Goal: Task Accomplishment & Management: Use online tool/utility

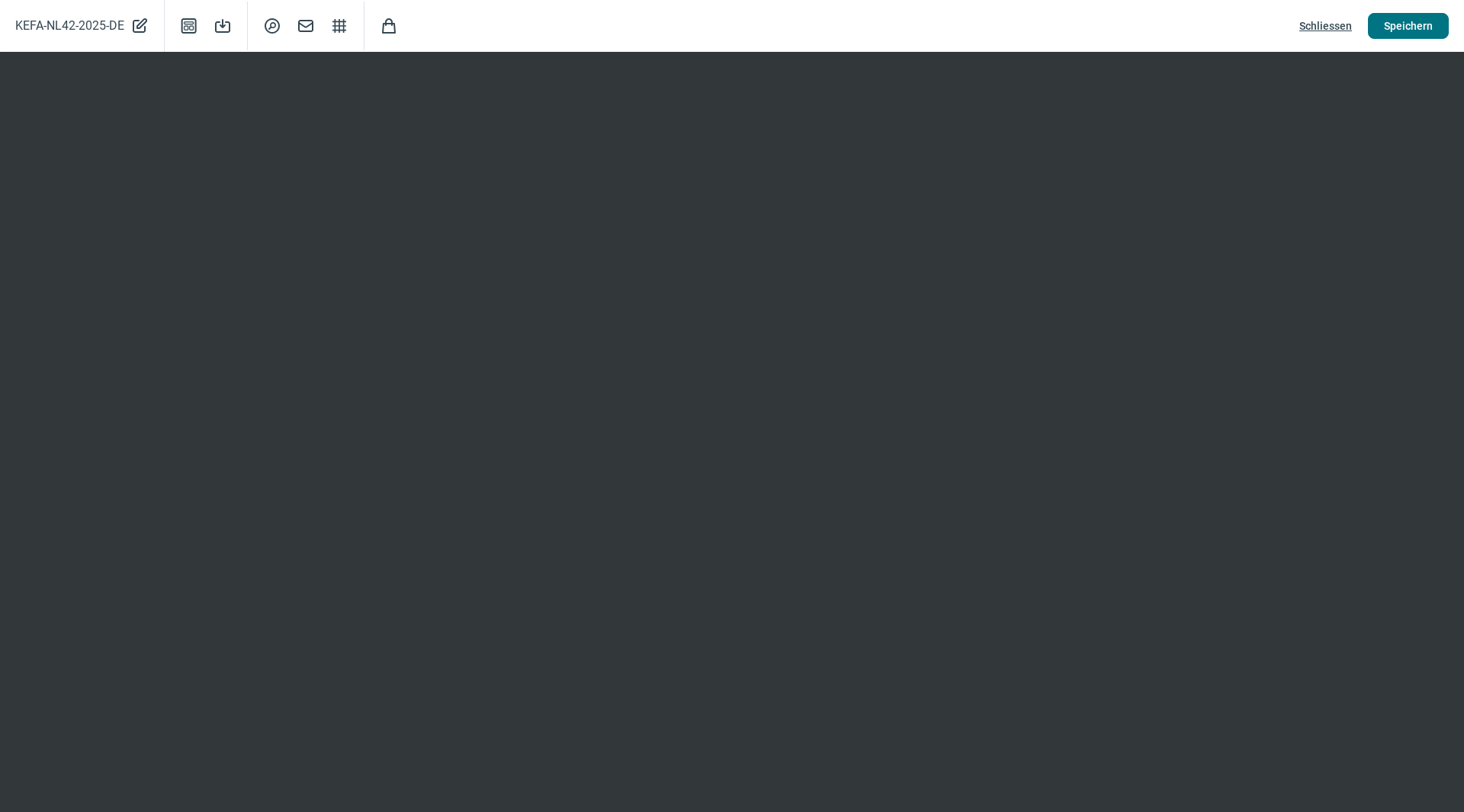
click at [1409, 28] on span "Speichern" at bounding box center [1408, 26] width 49 height 24
click at [1344, 30] on span "Schliessen" at bounding box center [1325, 26] width 52 height 24
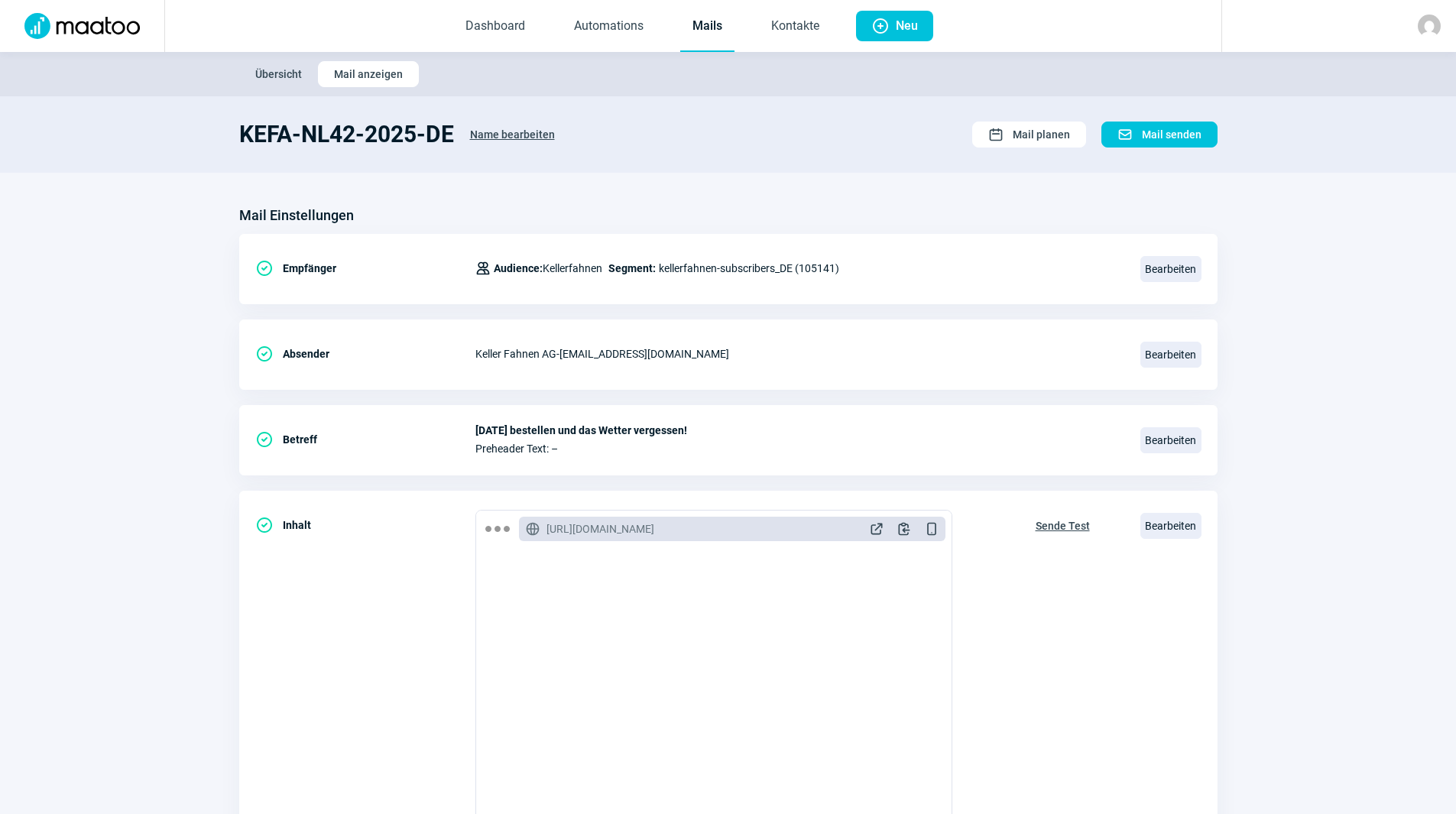
click at [717, 23] on link "Mails" at bounding box center [706, 27] width 54 height 51
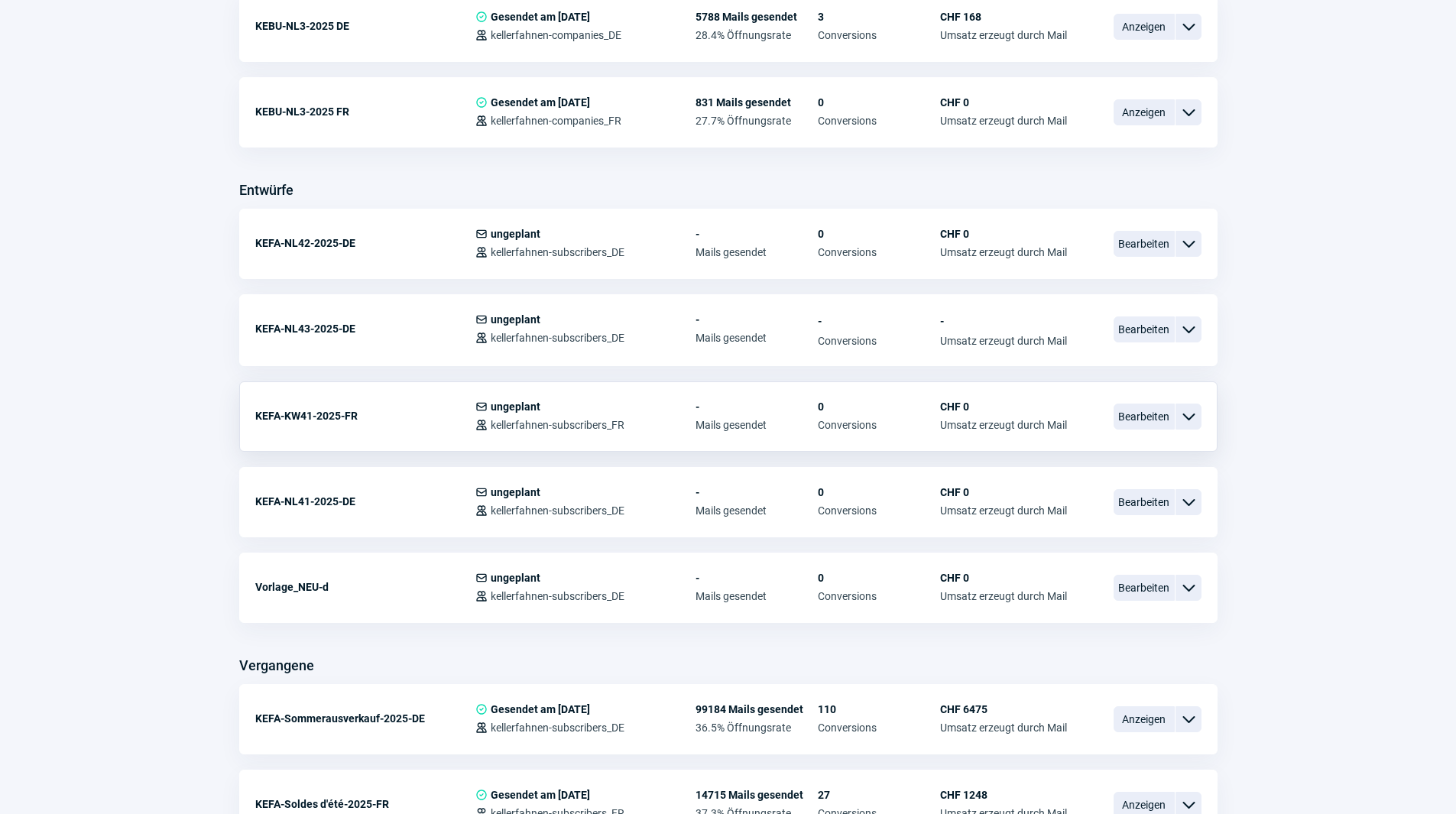
scroll to position [458, 0]
click at [1138, 586] on span "Bearbeiten" at bounding box center [1143, 586] width 61 height 26
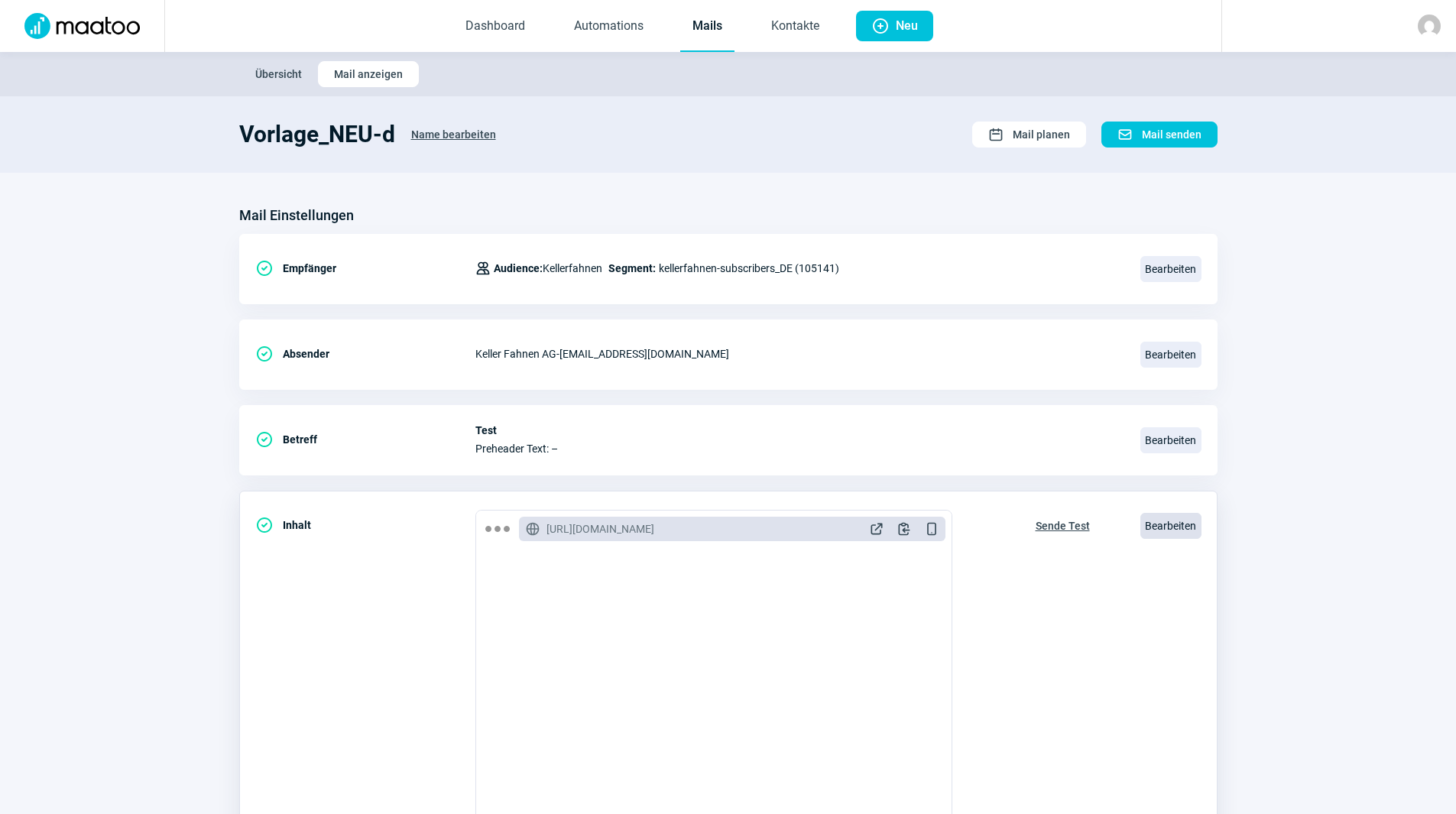
click at [1174, 520] on span "Bearbeiten" at bounding box center [1170, 525] width 61 height 26
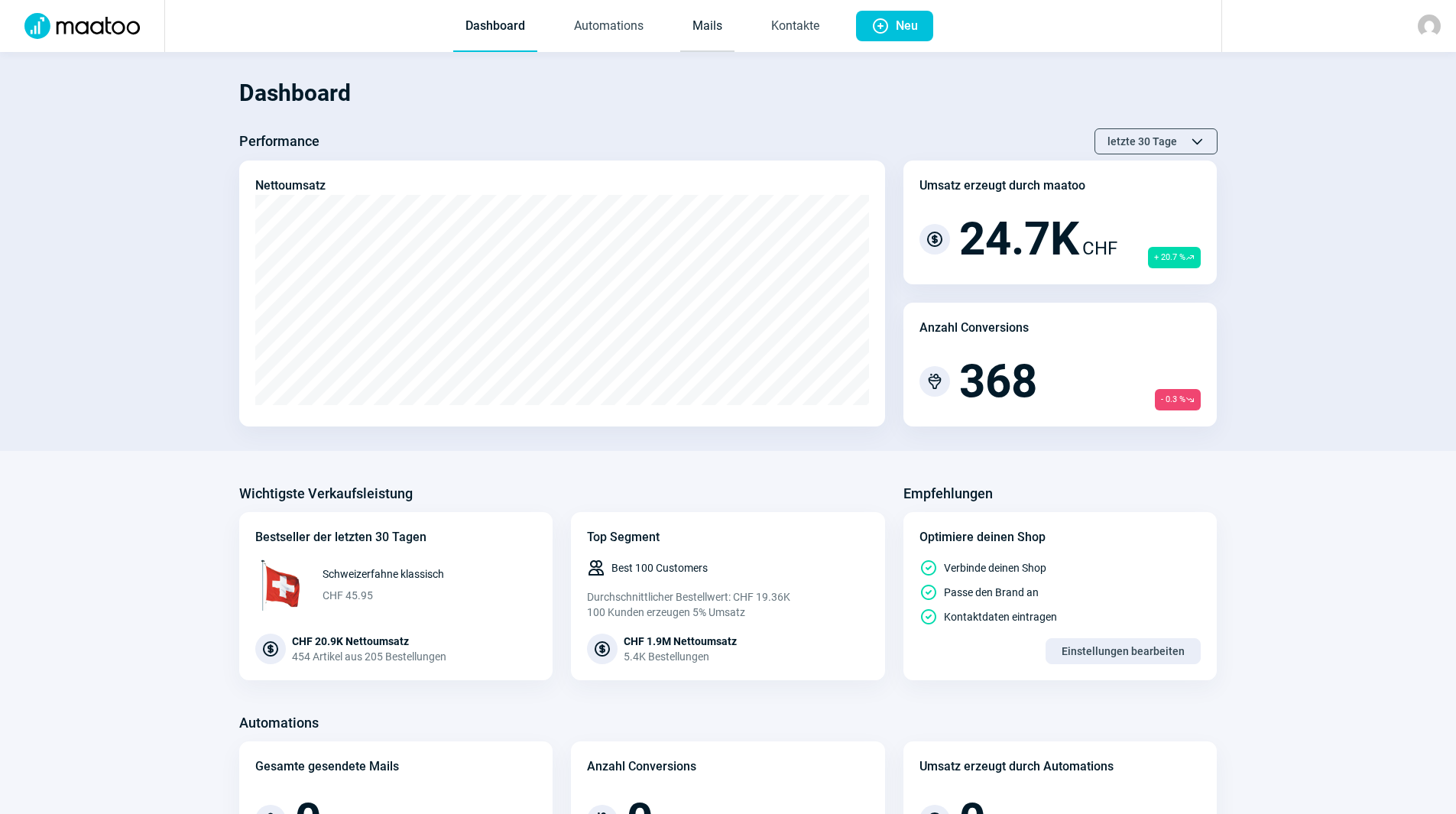
click at [701, 23] on link "Mails" at bounding box center [706, 27] width 54 height 51
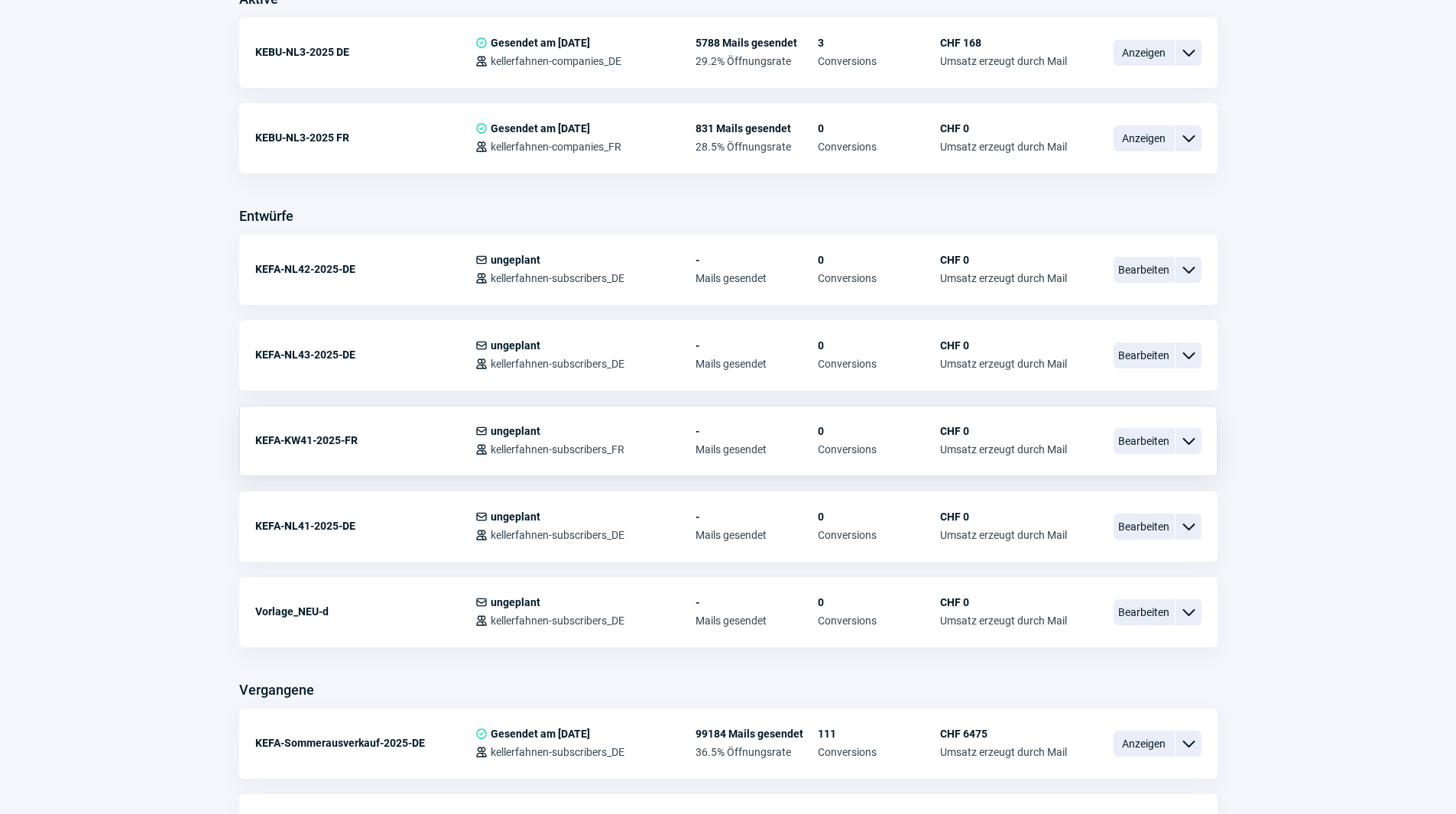
scroll to position [535, 0]
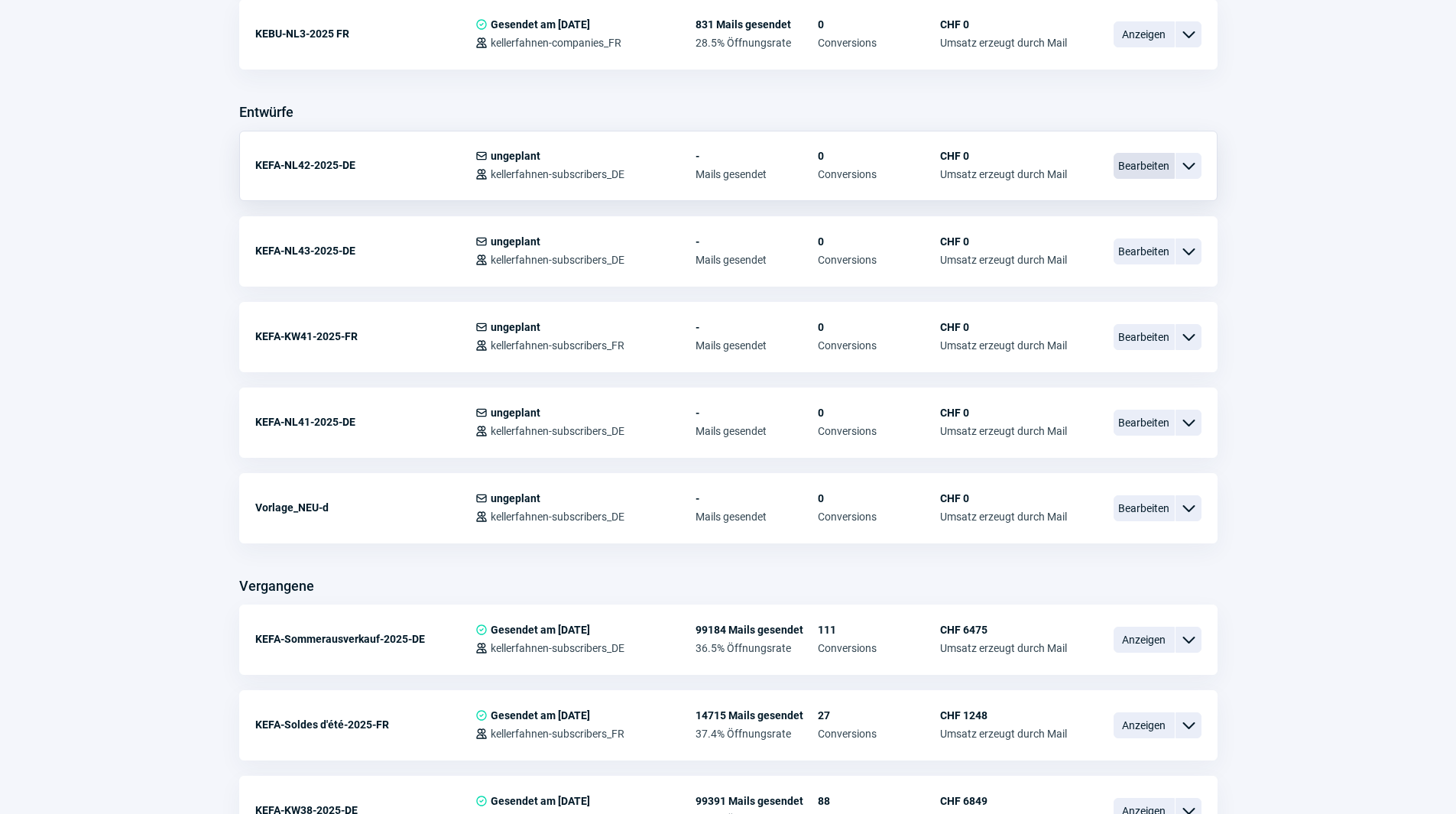
click at [1167, 163] on span "Bearbeiten" at bounding box center [1143, 165] width 61 height 26
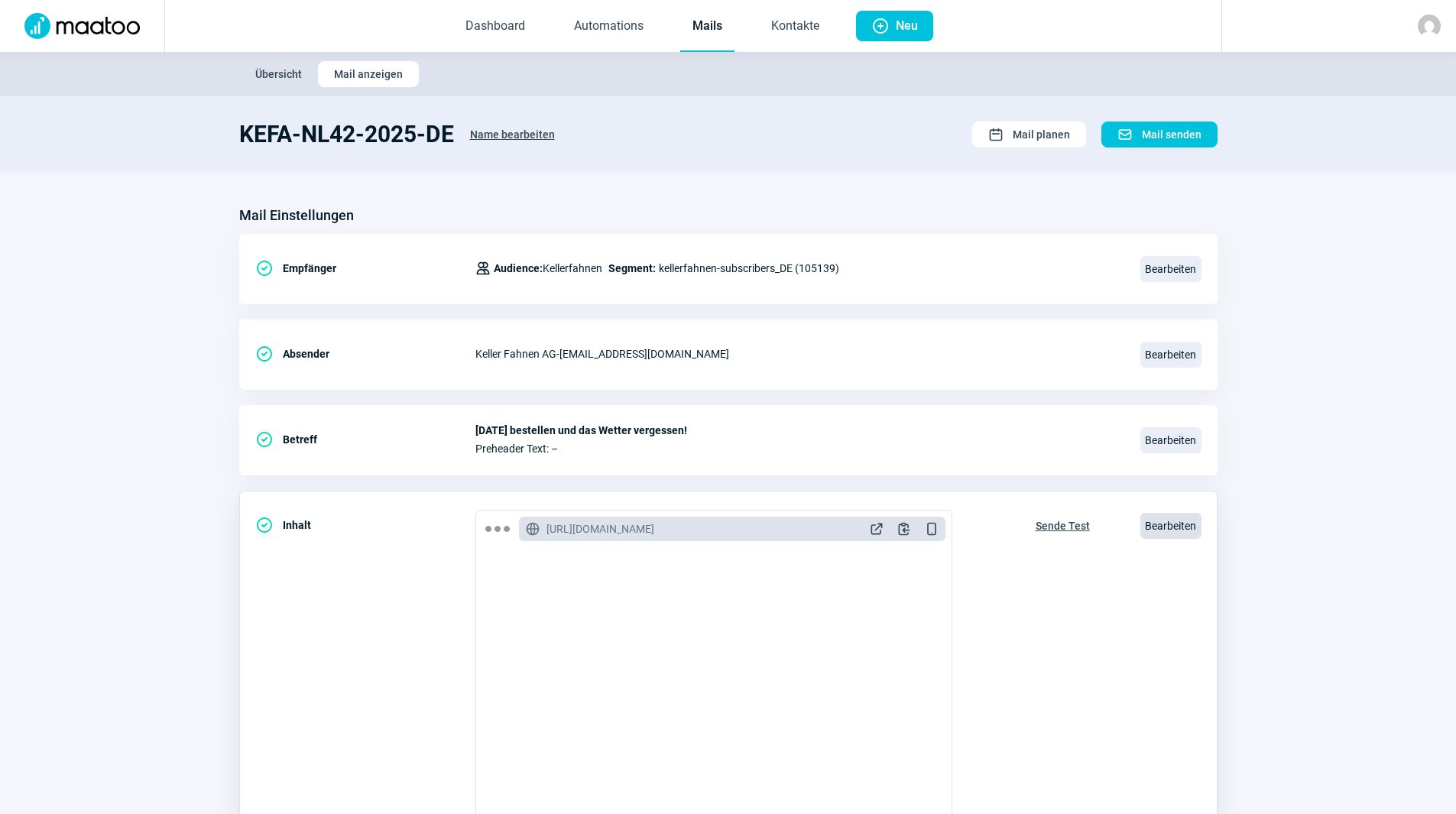
click at [1197, 521] on span "Bearbeiten" at bounding box center [1170, 525] width 61 height 26
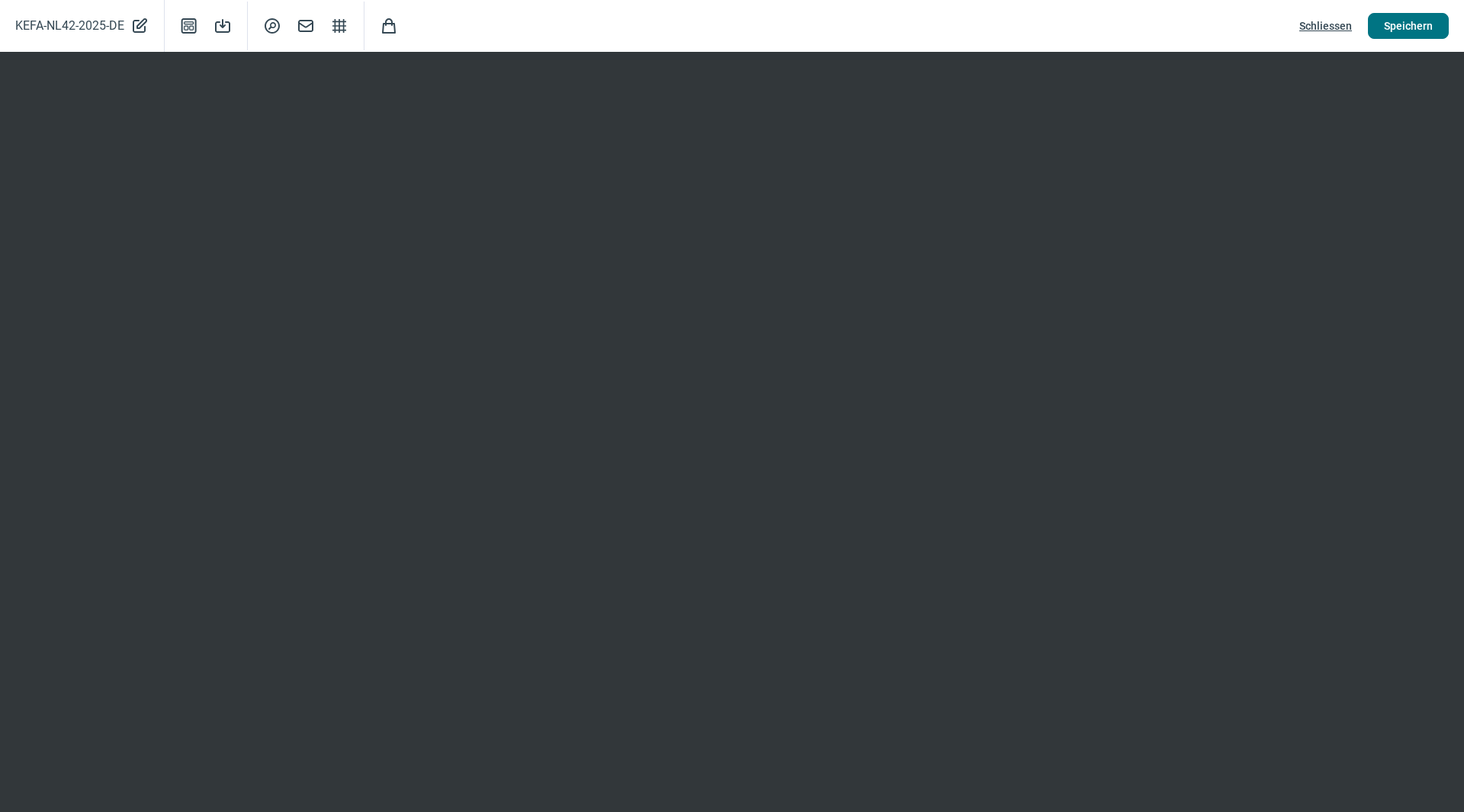
click at [1418, 27] on span "Speichern" at bounding box center [1408, 26] width 49 height 24
click at [1416, 30] on span "Speichern" at bounding box center [1408, 26] width 49 height 24
click at [1399, 27] on span "Speichern" at bounding box center [1408, 26] width 49 height 24
click at [1388, 28] on span "Speichern" at bounding box center [1408, 26] width 49 height 24
click at [1335, 27] on span "Schliessen" at bounding box center [1325, 26] width 52 height 24
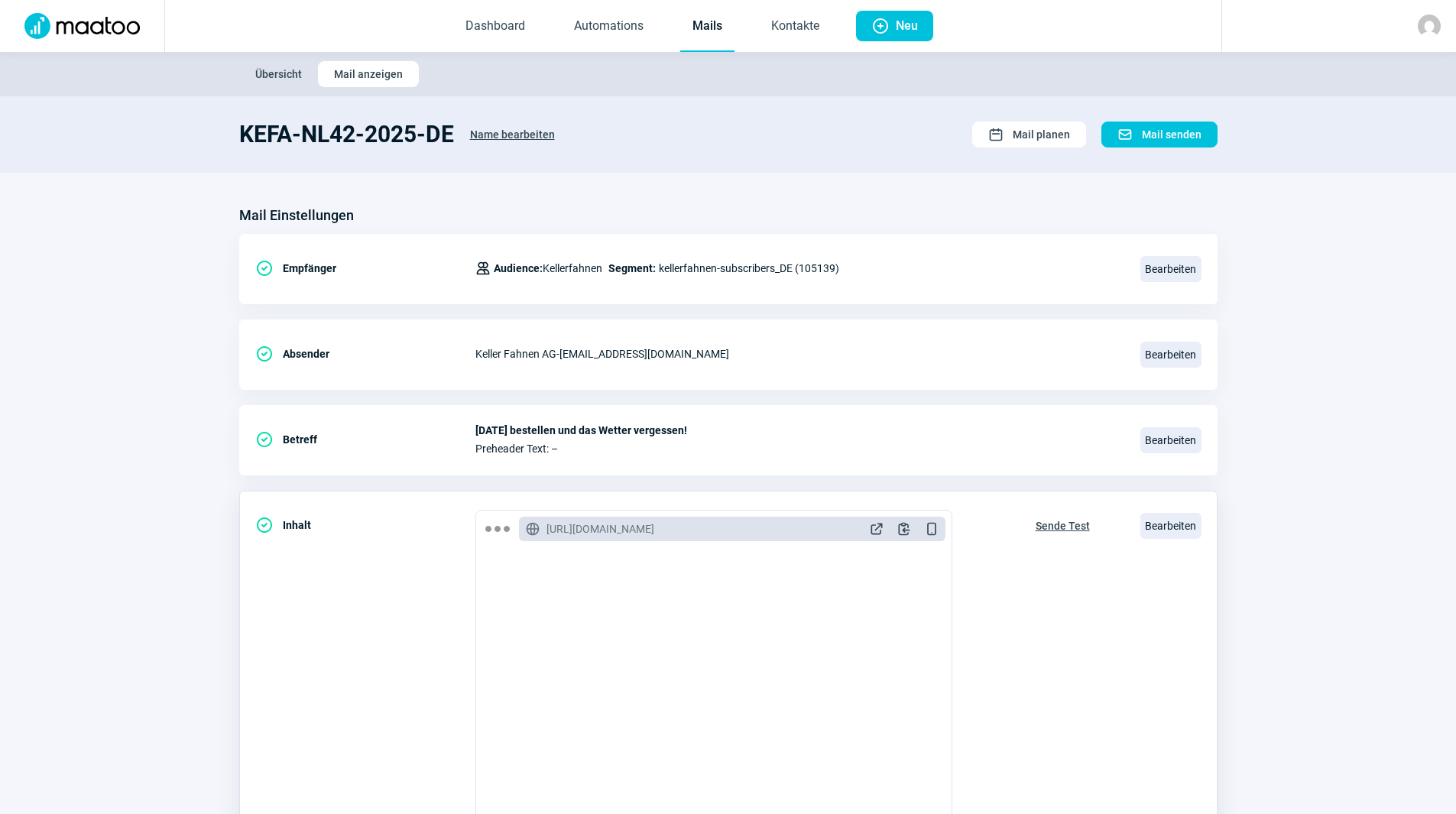
click at [1066, 526] on span "Sende Test" at bounding box center [1062, 525] width 54 height 24
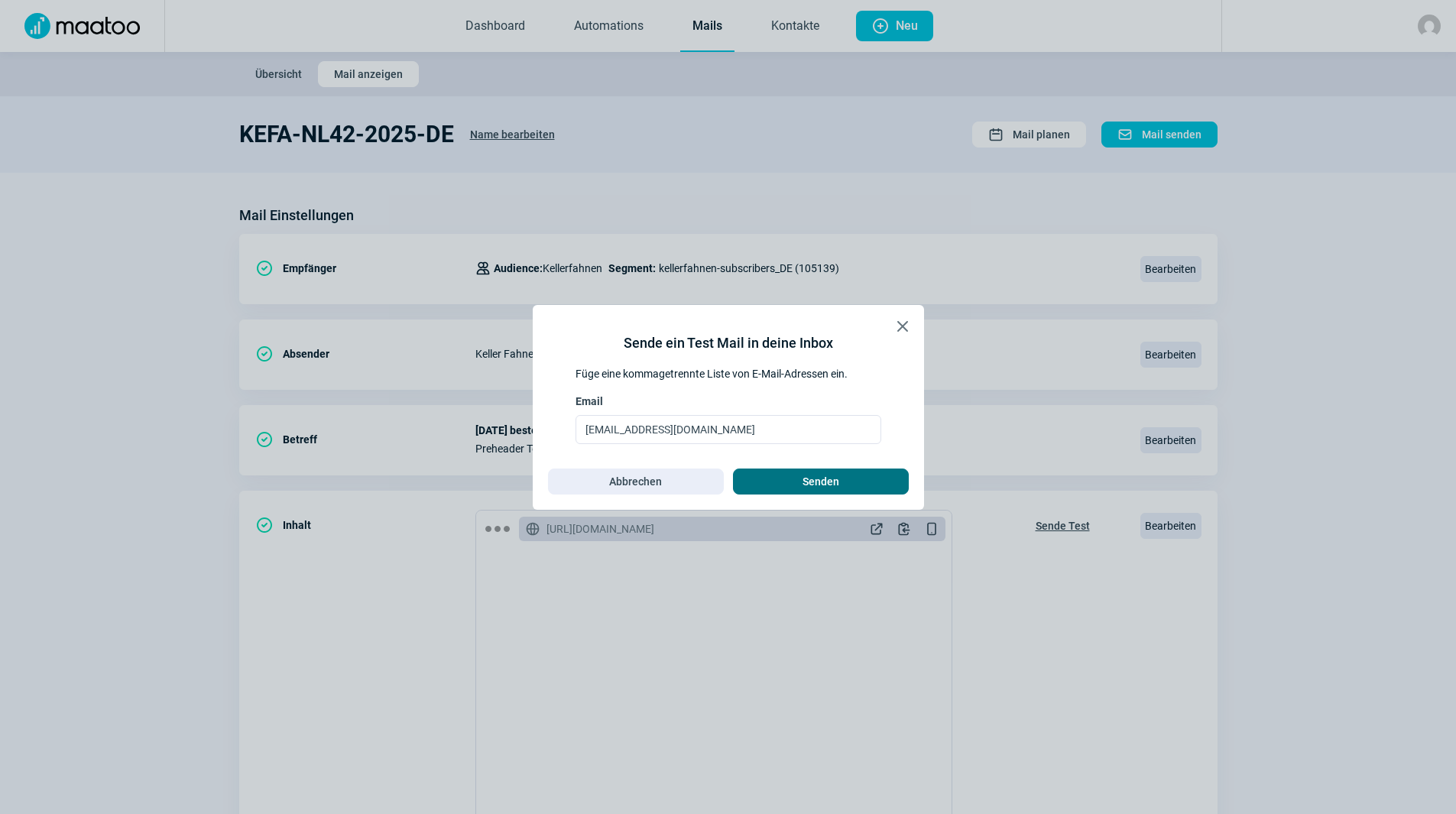
click at [843, 478] on span "Senden" at bounding box center [820, 482] width 144 height 24
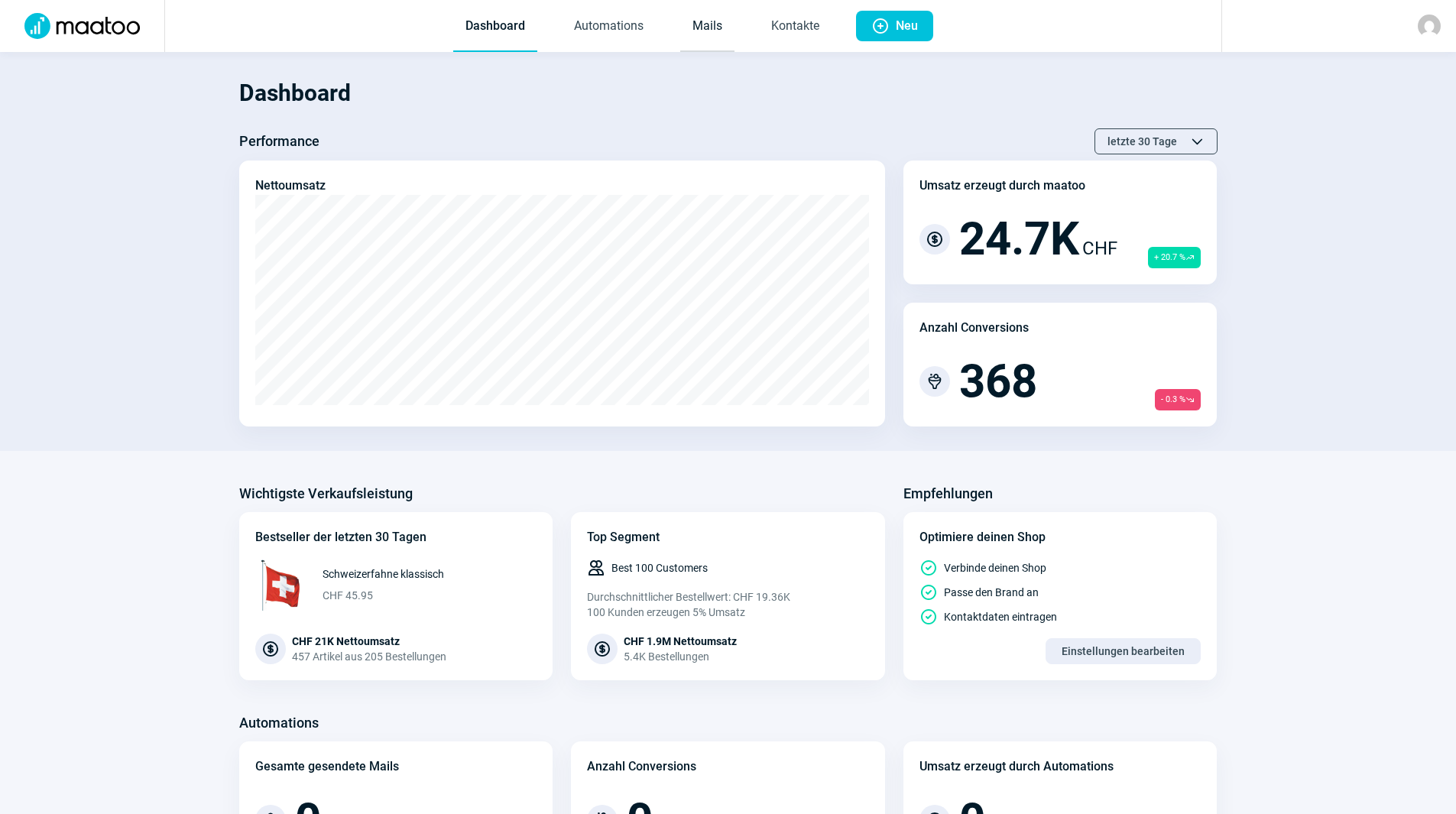
click at [706, 31] on link "Mails" at bounding box center [706, 27] width 54 height 51
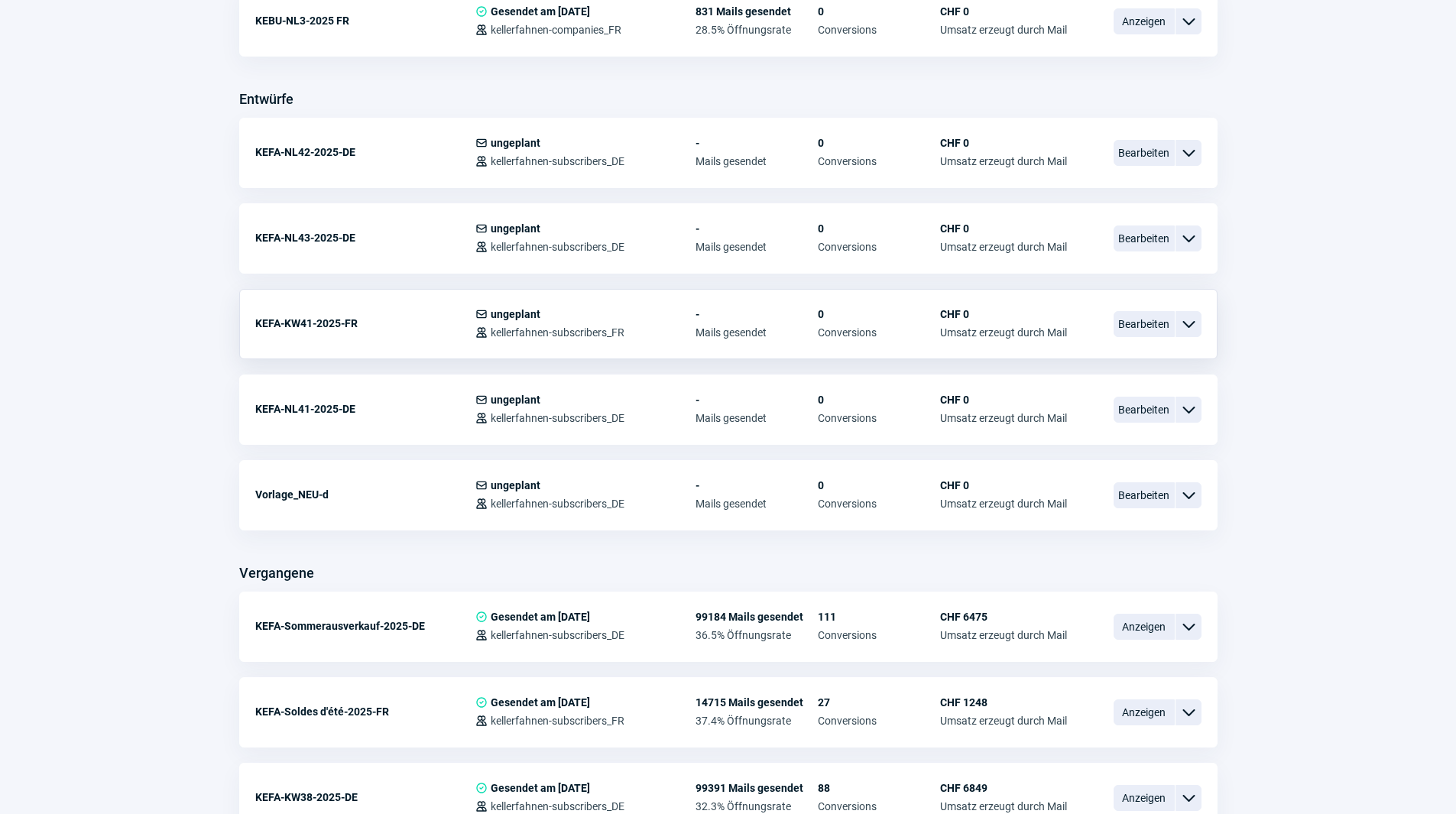
scroll to position [535, 0]
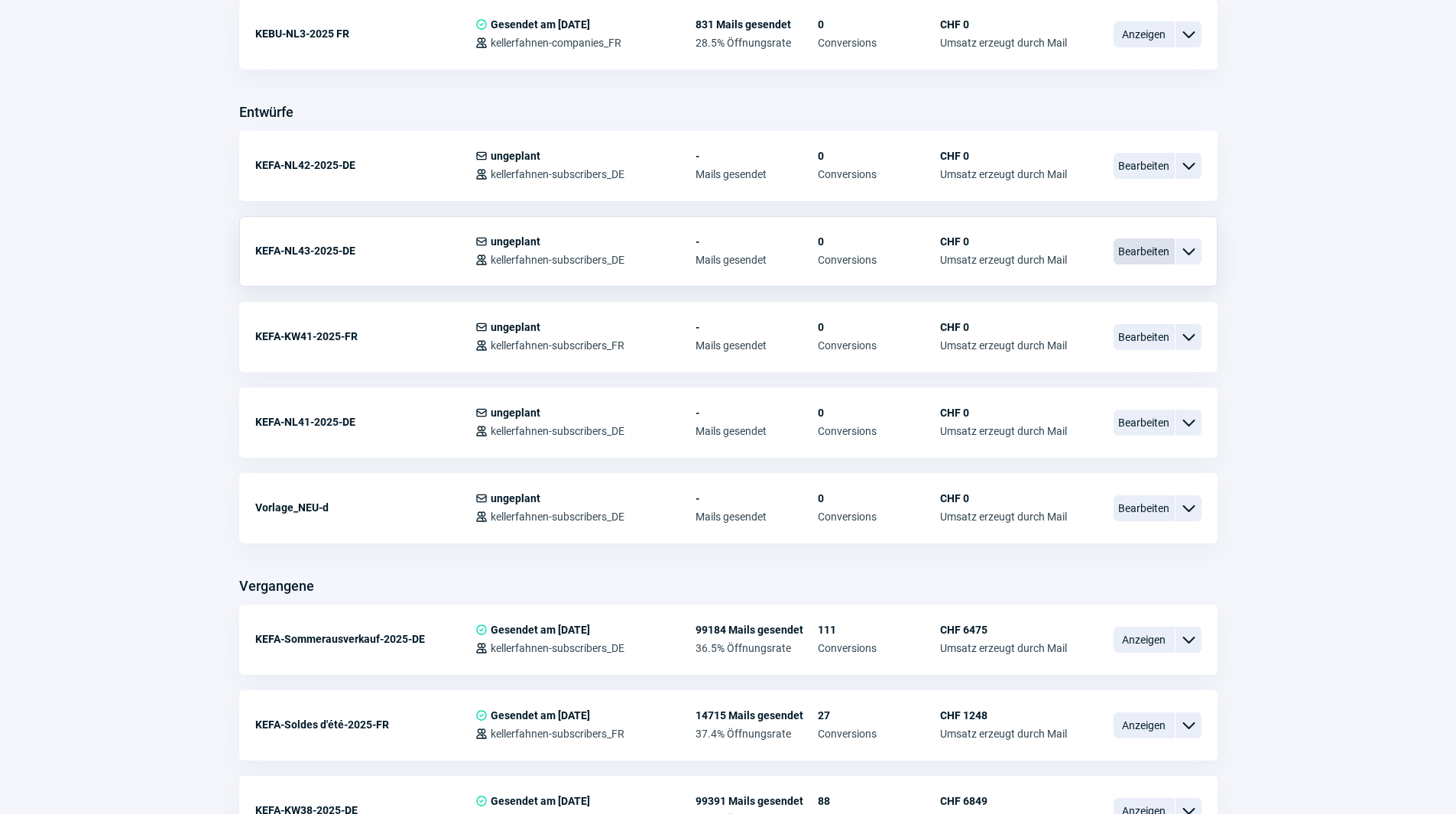
click at [1134, 257] on span "Bearbeiten" at bounding box center [1143, 252] width 61 height 26
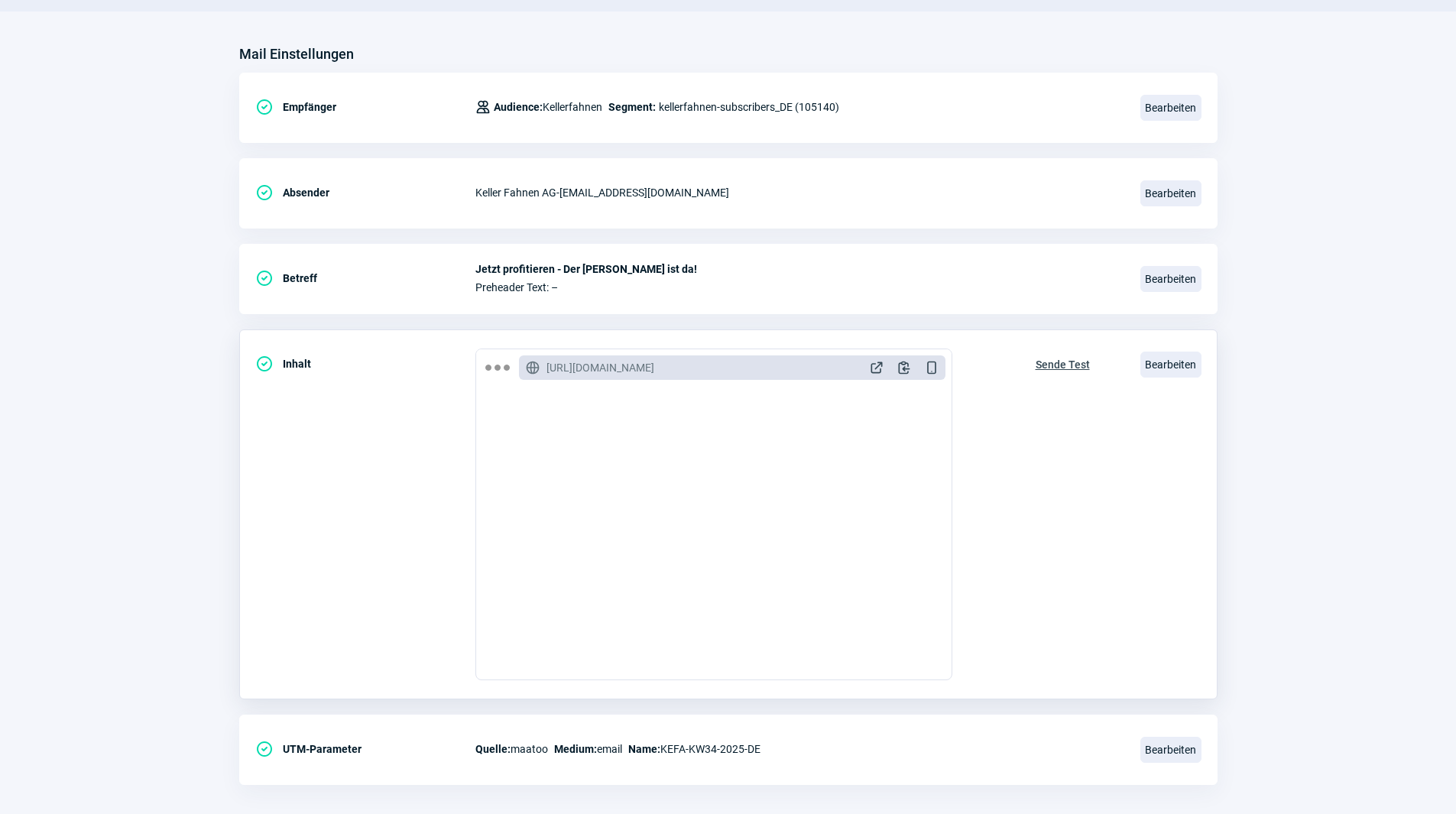
scroll to position [178, 0]
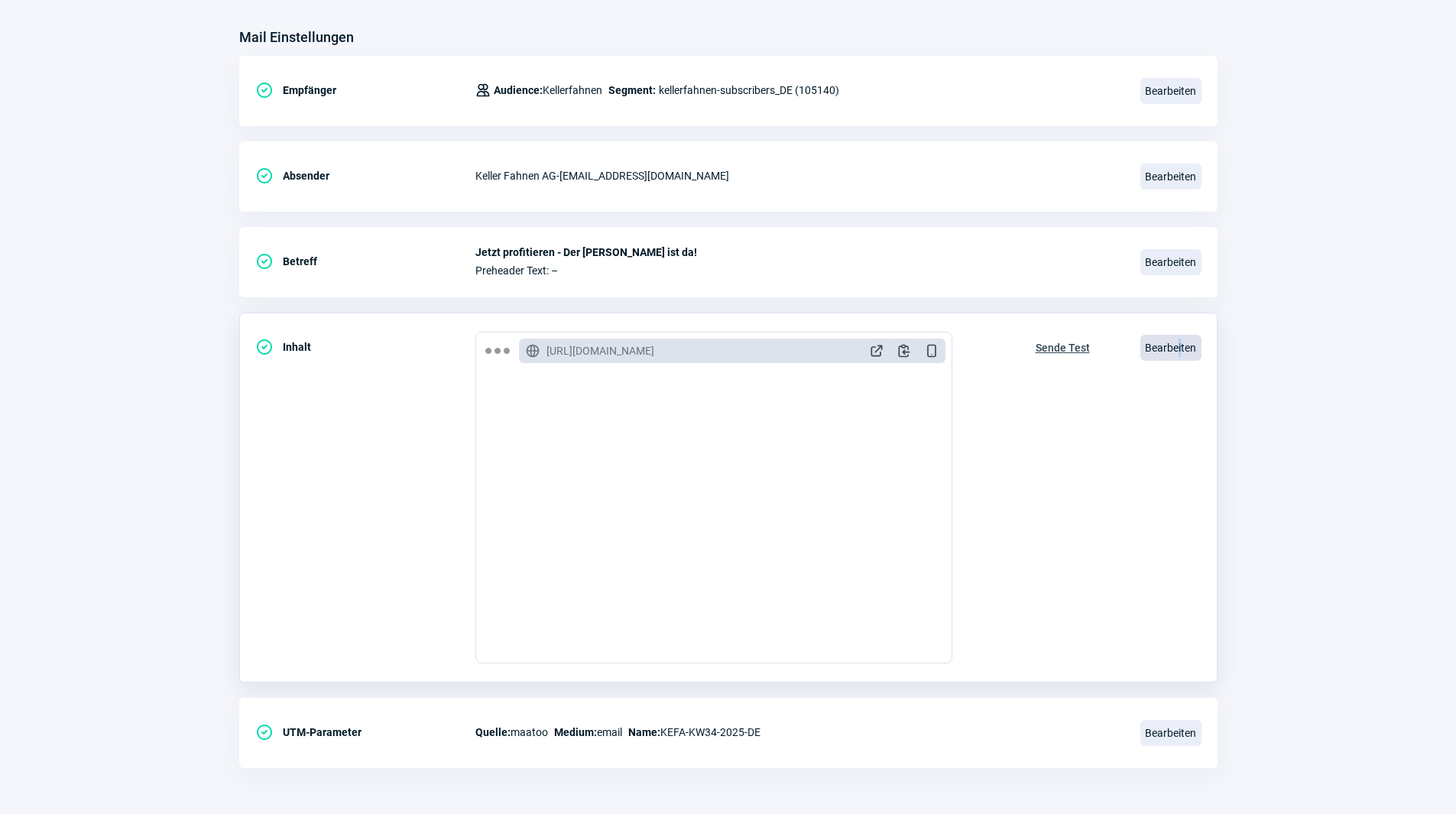
click at [1179, 356] on span "Bearbeiten" at bounding box center [1170, 347] width 61 height 26
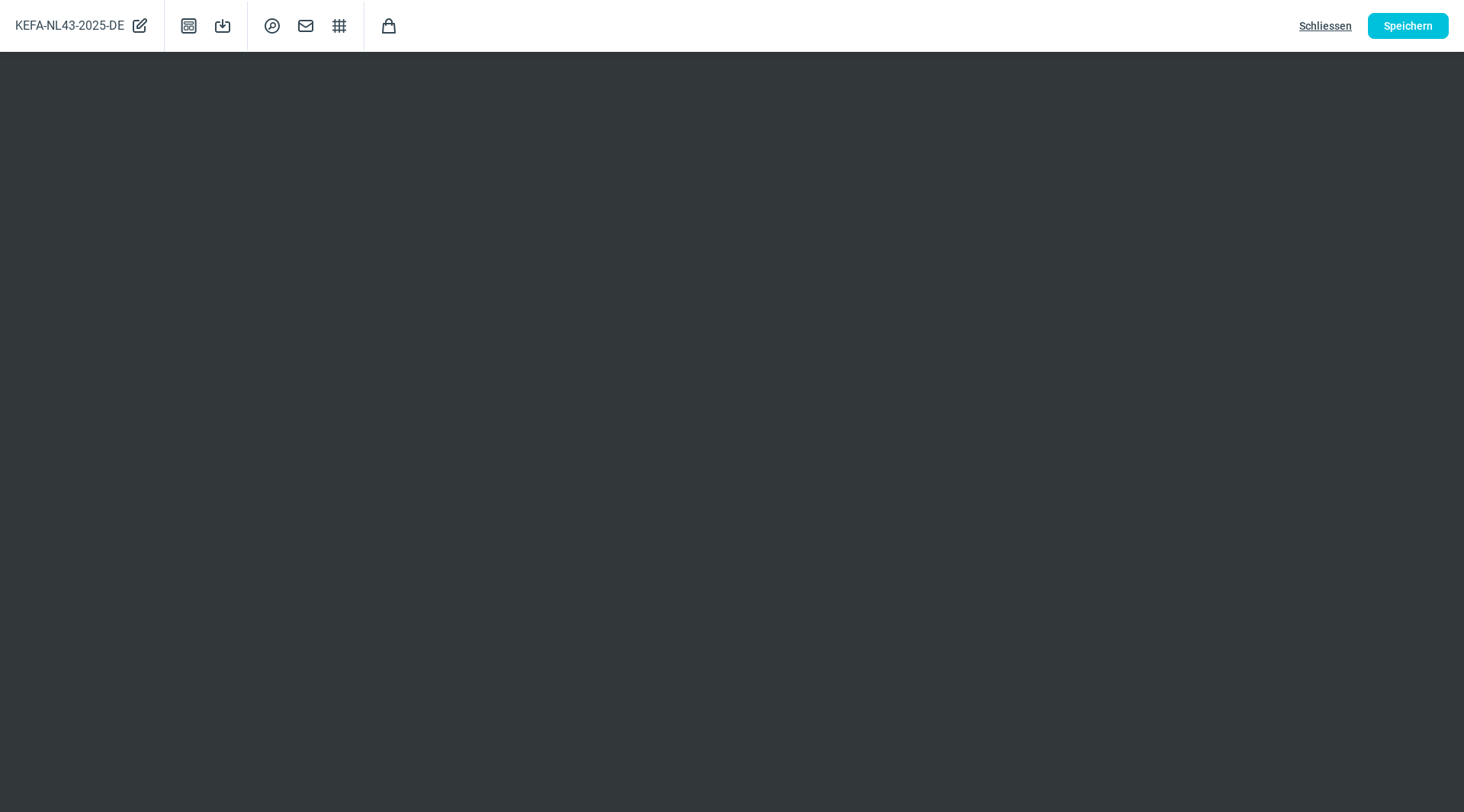
click at [1327, 24] on span "Schliessen" at bounding box center [1325, 26] width 52 height 24
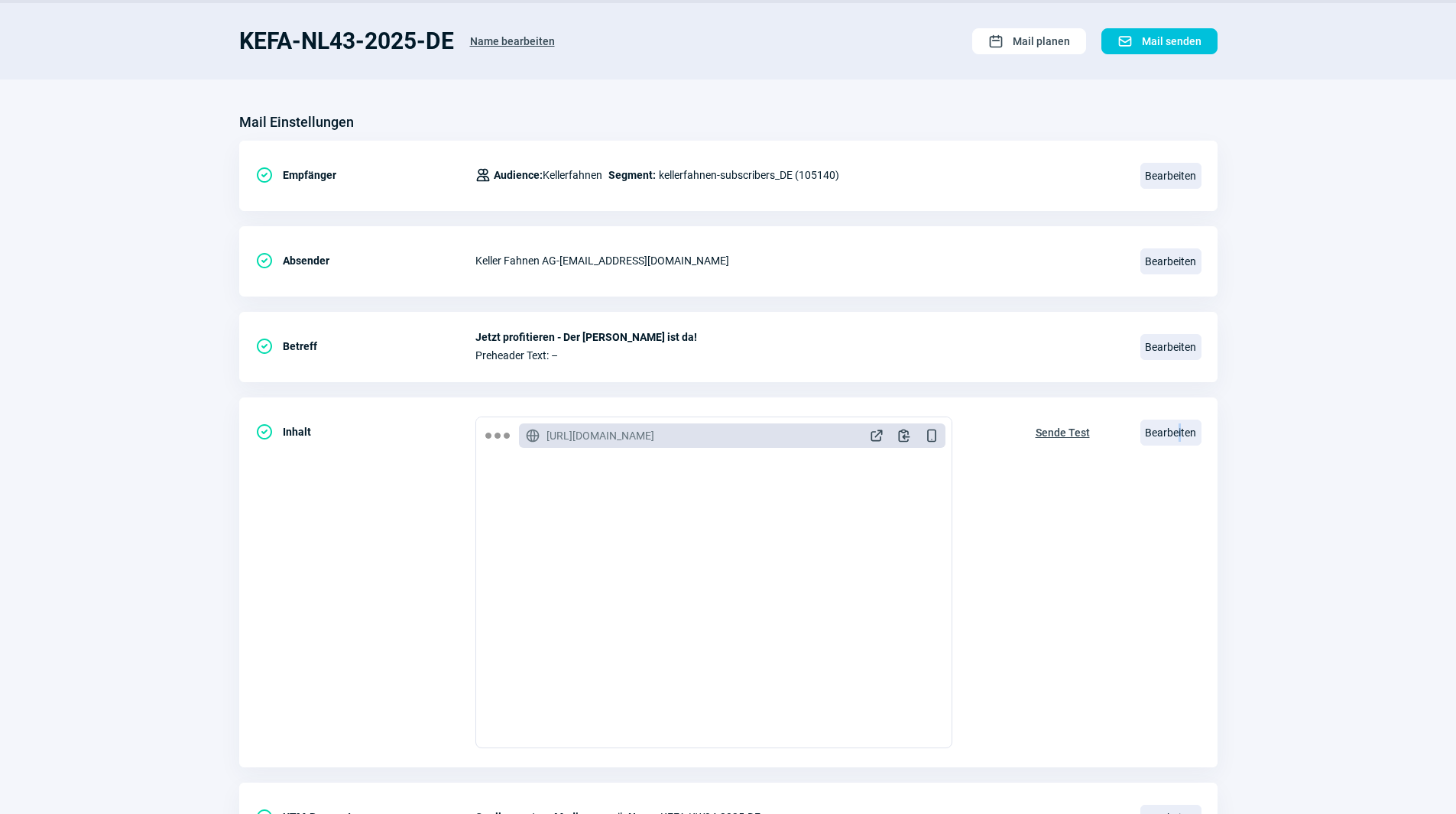
scroll to position [0, 0]
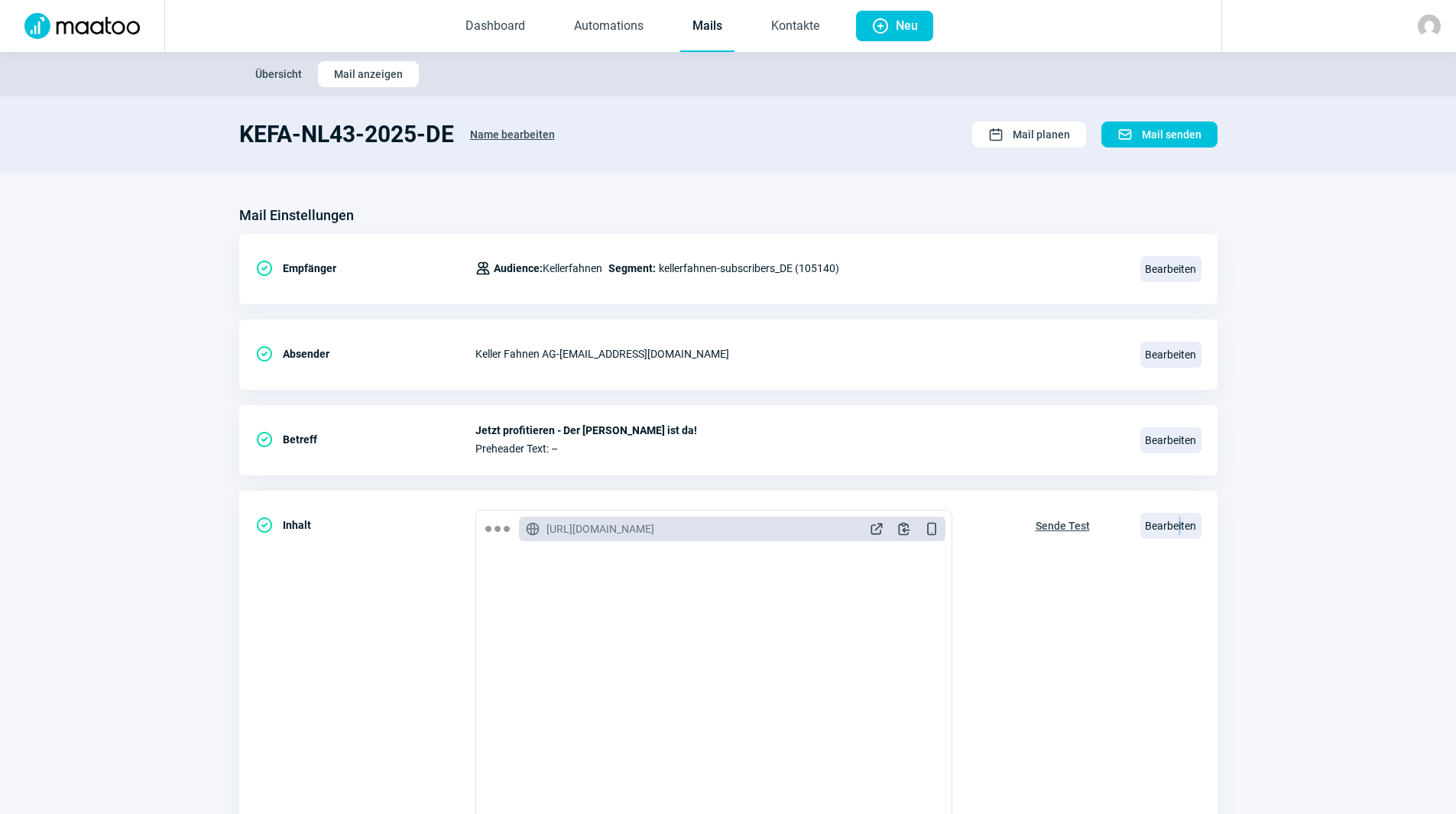
click at [712, 29] on link "Mails" at bounding box center [706, 27] width 54 height 51
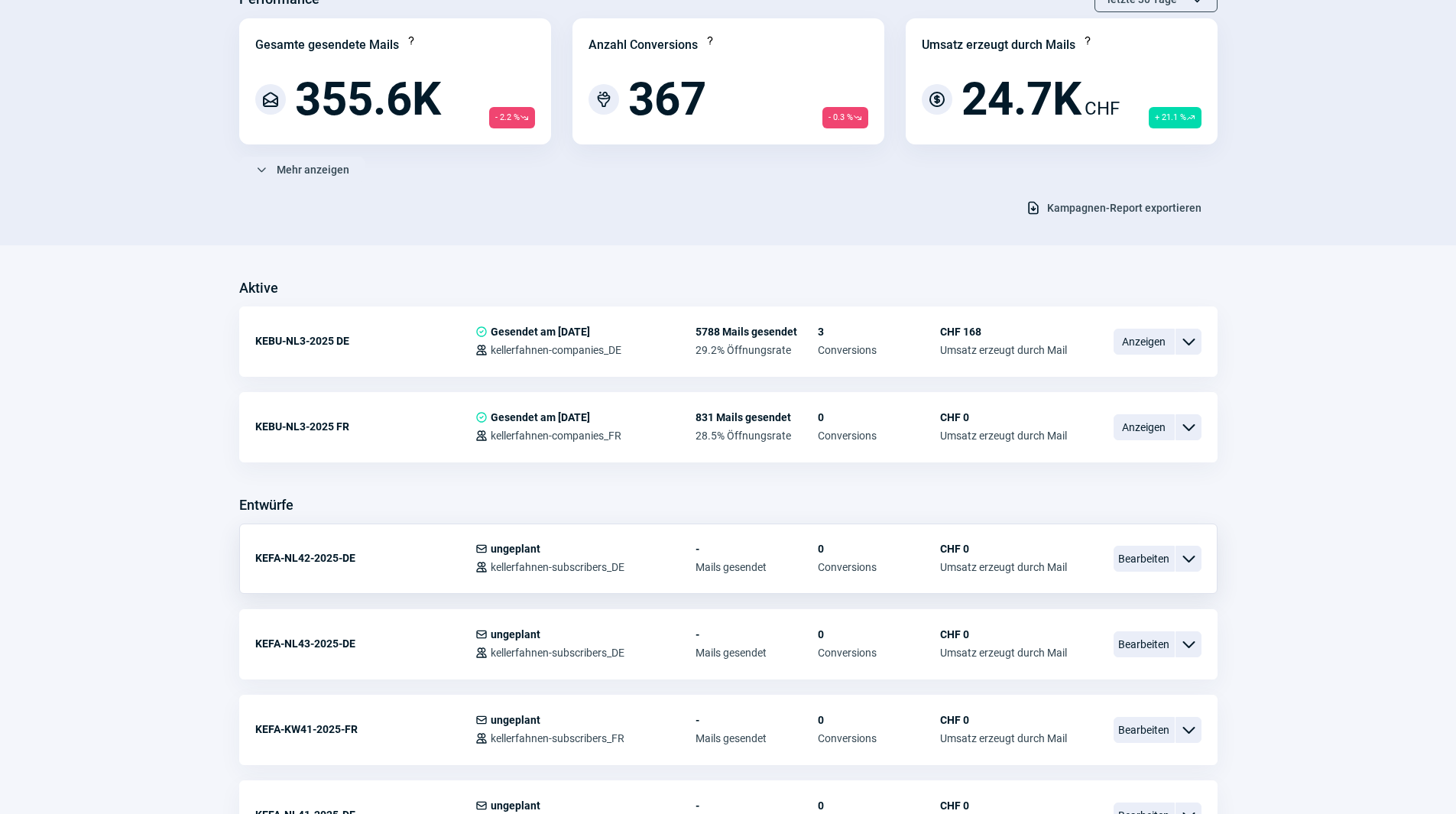
scroll to position [306, 0]
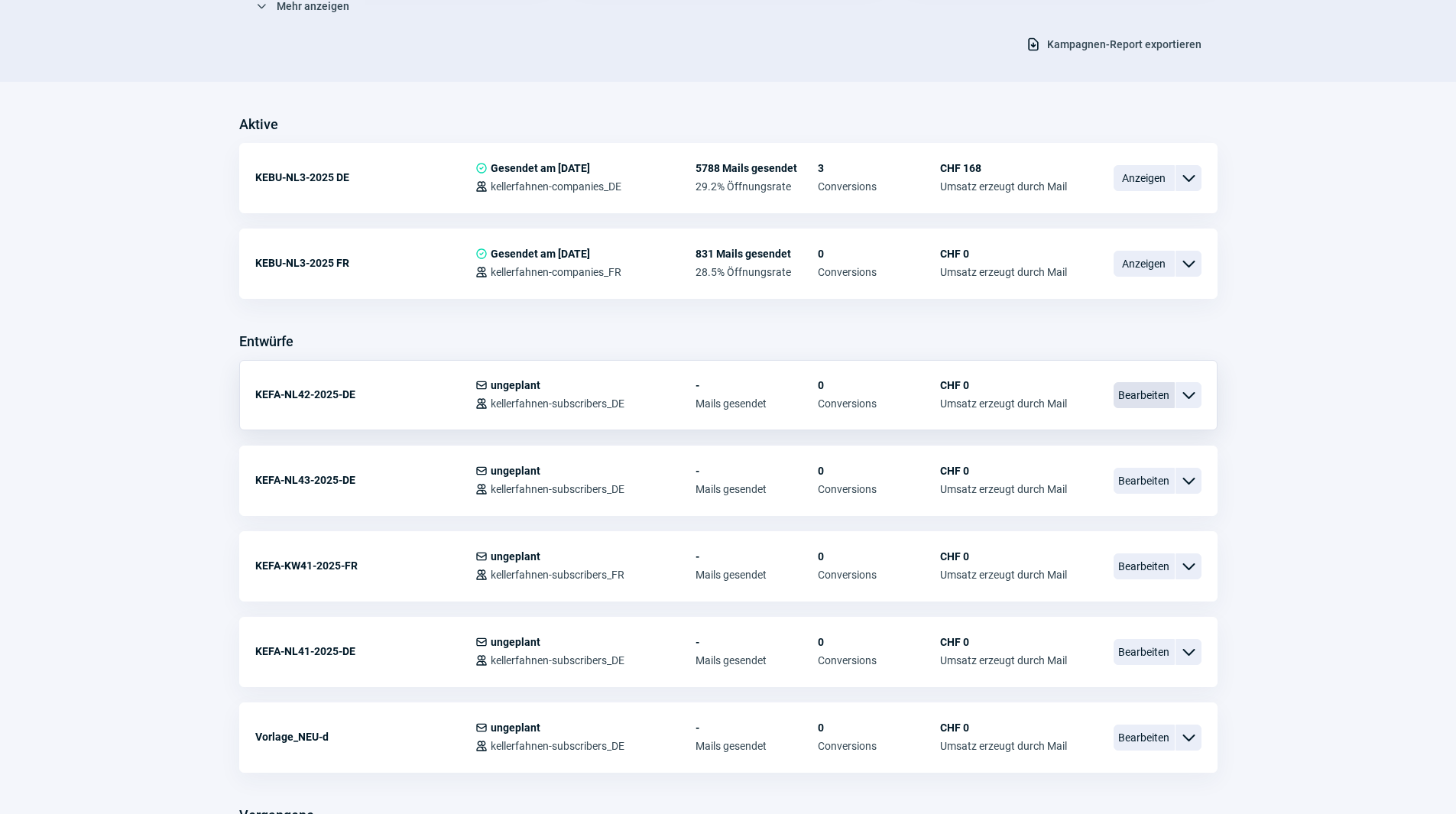
click at [1152, 389] on span "Bearbeiten" at bounding box center [1143, 395] width 61 height 26
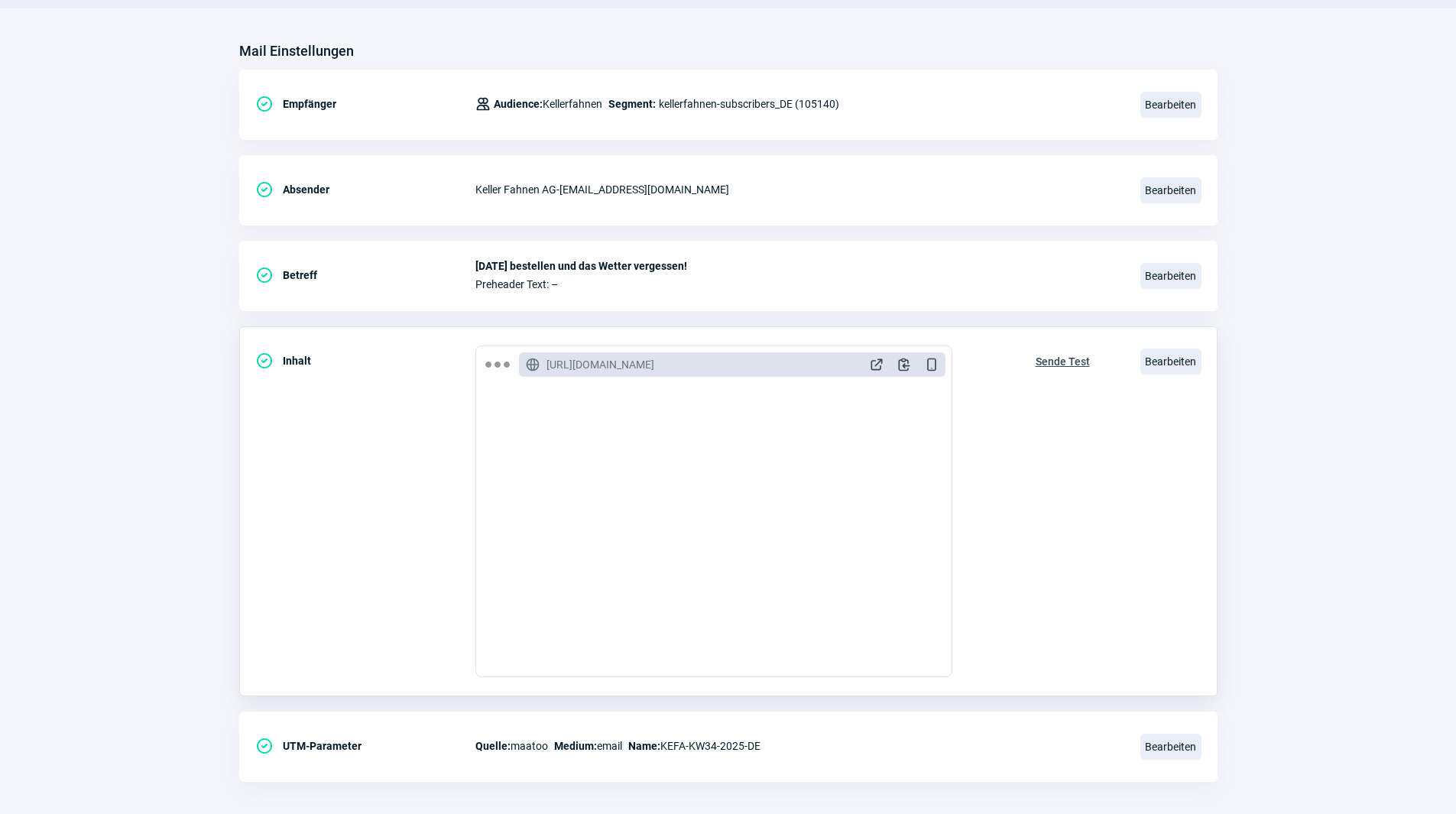
scroll to position [178, 0]
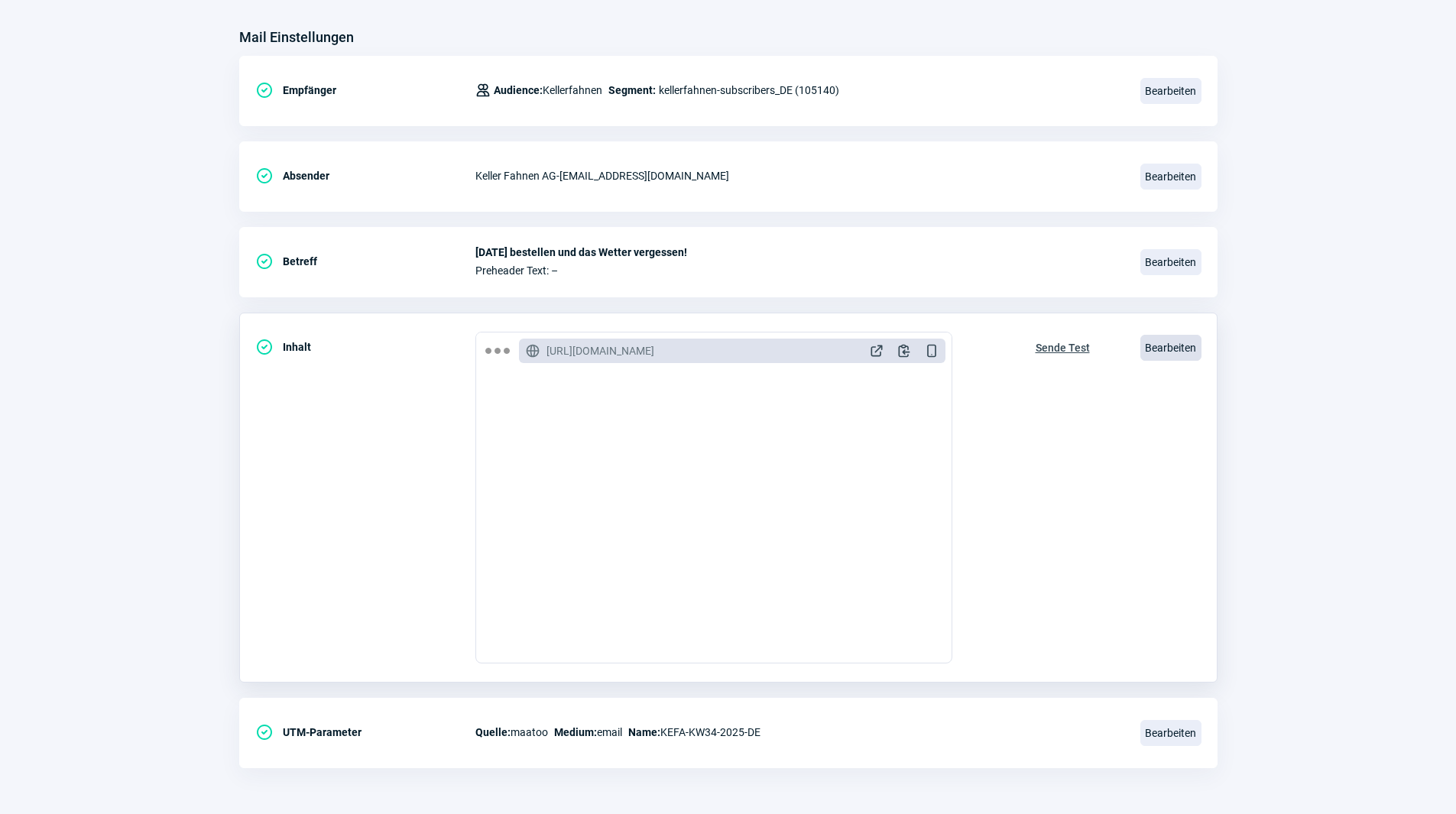
click at [1163, 340] on span "Bearbeiten" at bounding box center [1170, 347] width 61 height 26
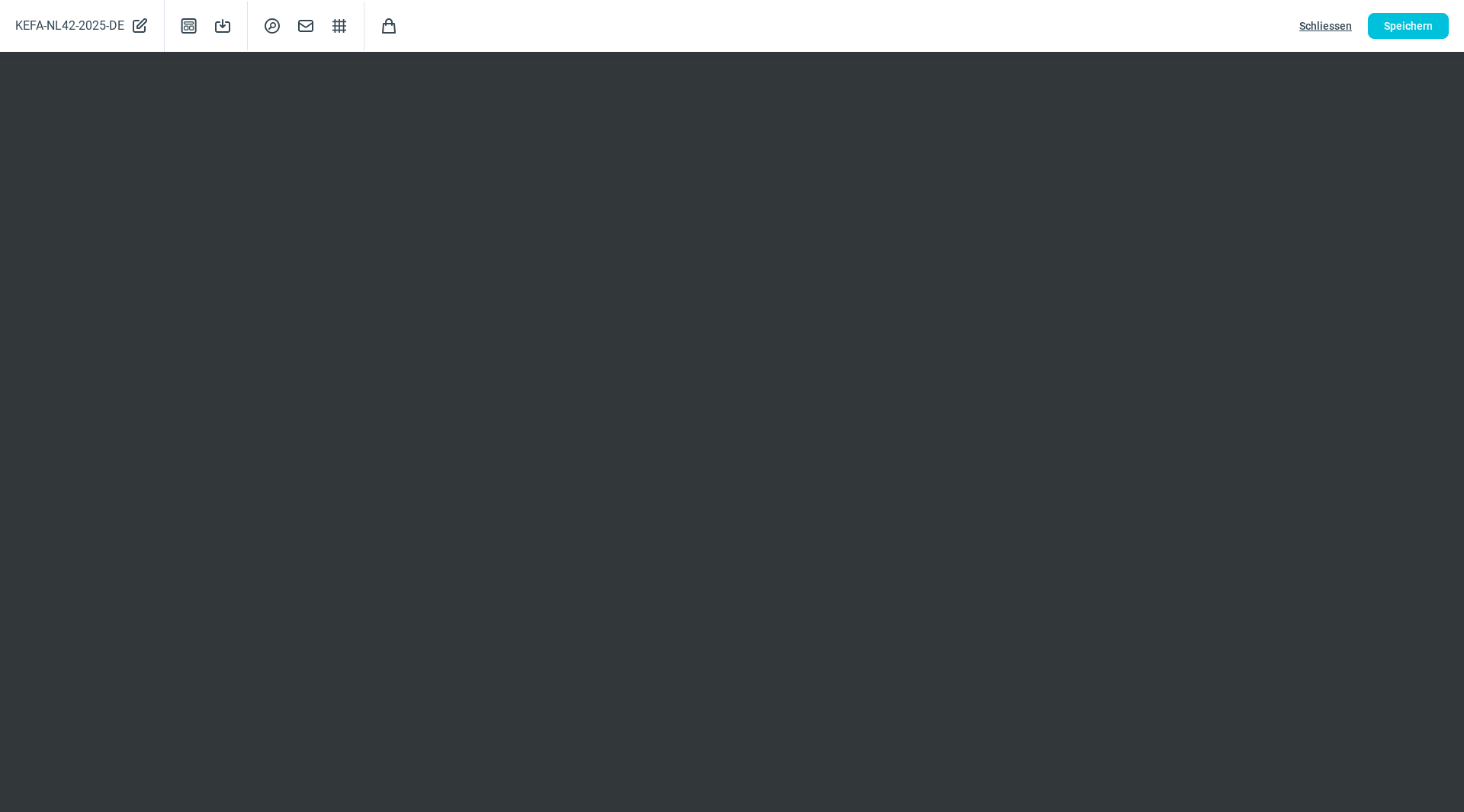
click at [1332, 25] on span "Schliessen" at bounding box center [1325, 26] width 52 height 24
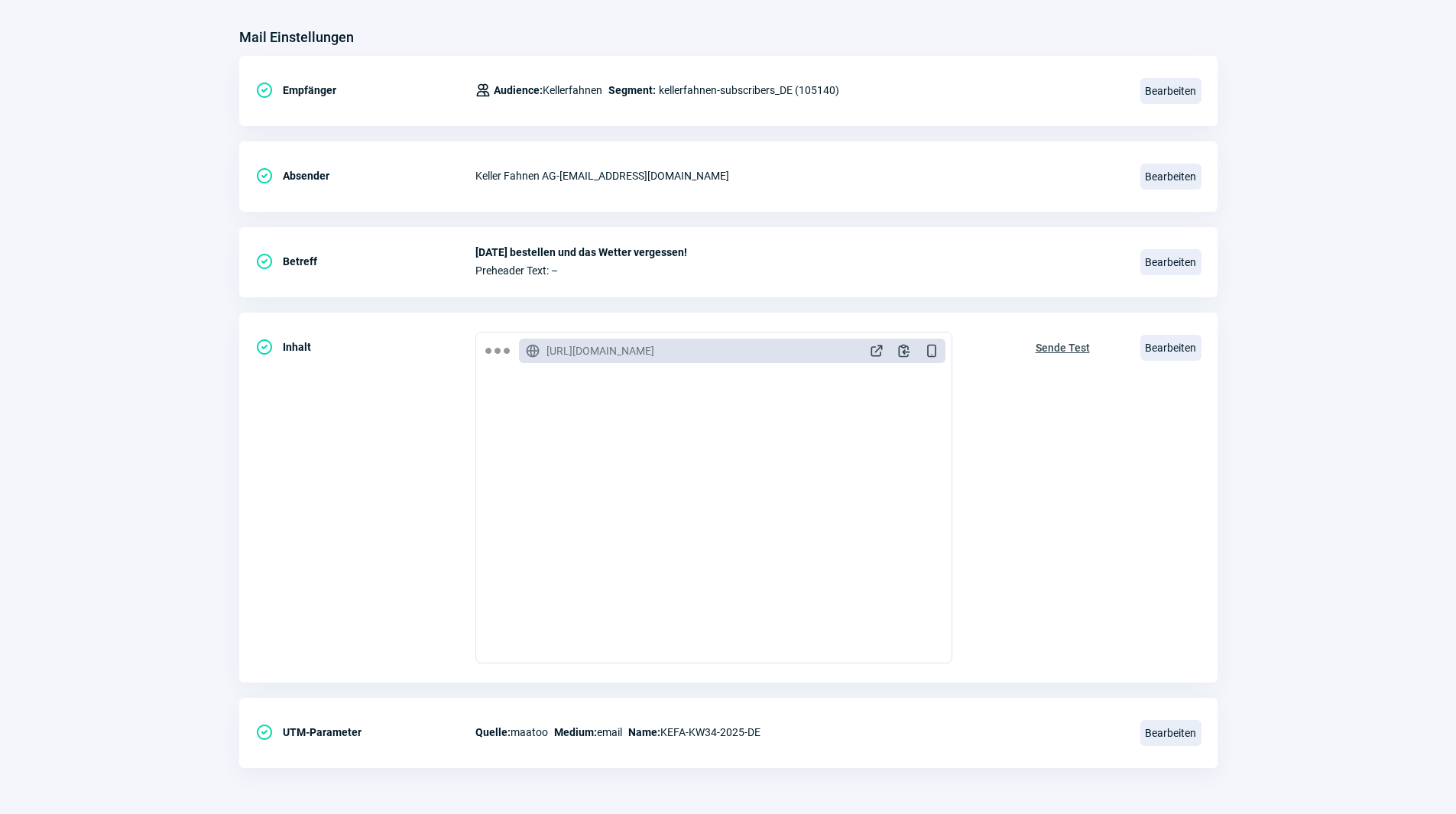
click at [152, 136] on section "Mail Einstellungen CheckCircle icon Empfänger Users icon Audience: Kellerfahnen…" at bounding box center [728, 404] width 1456 height 819
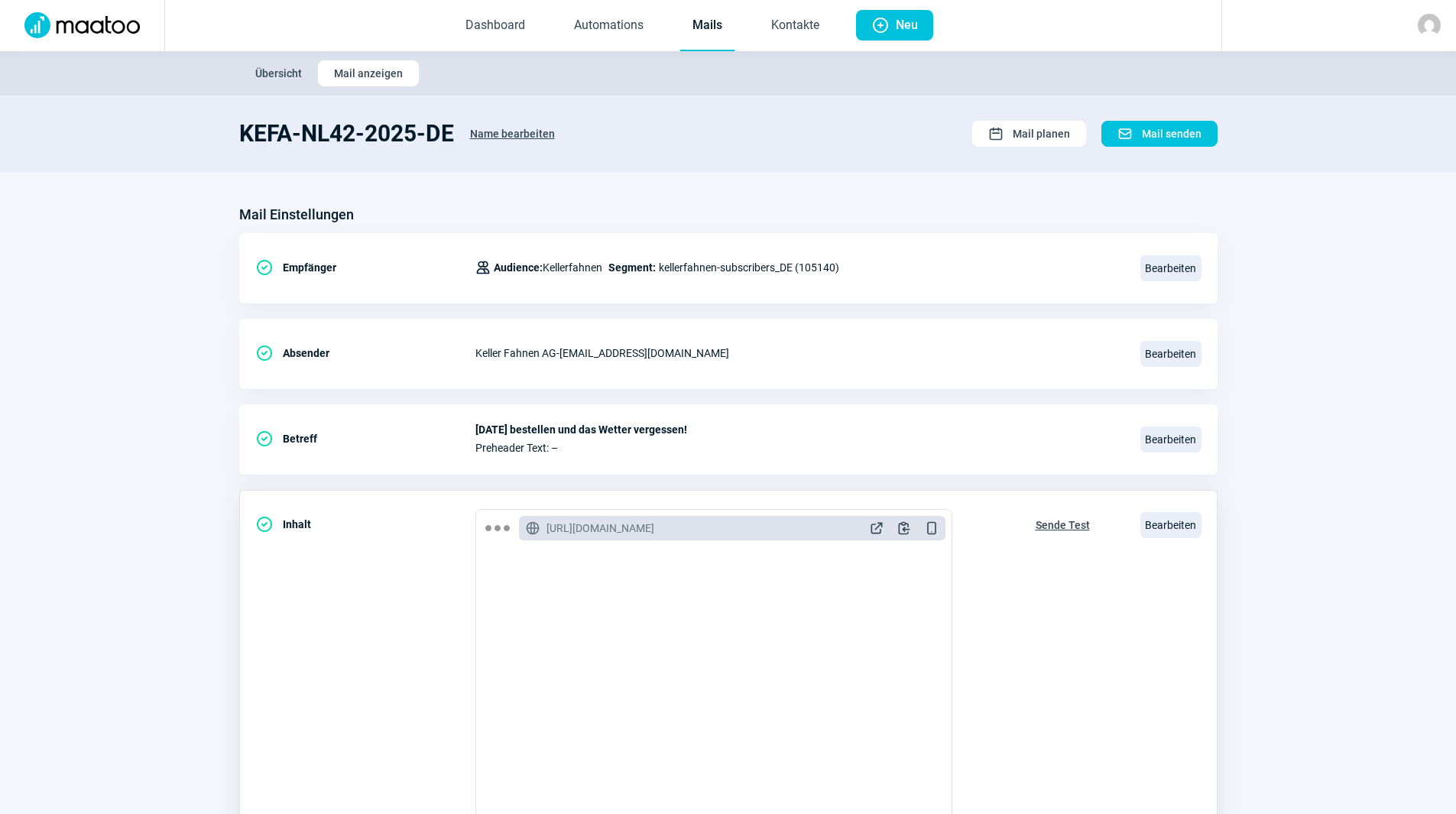
scroll to position [0, 0]
click at [711, 35] on link "Mails" at bounding box center [706, 27] width 54 height 51
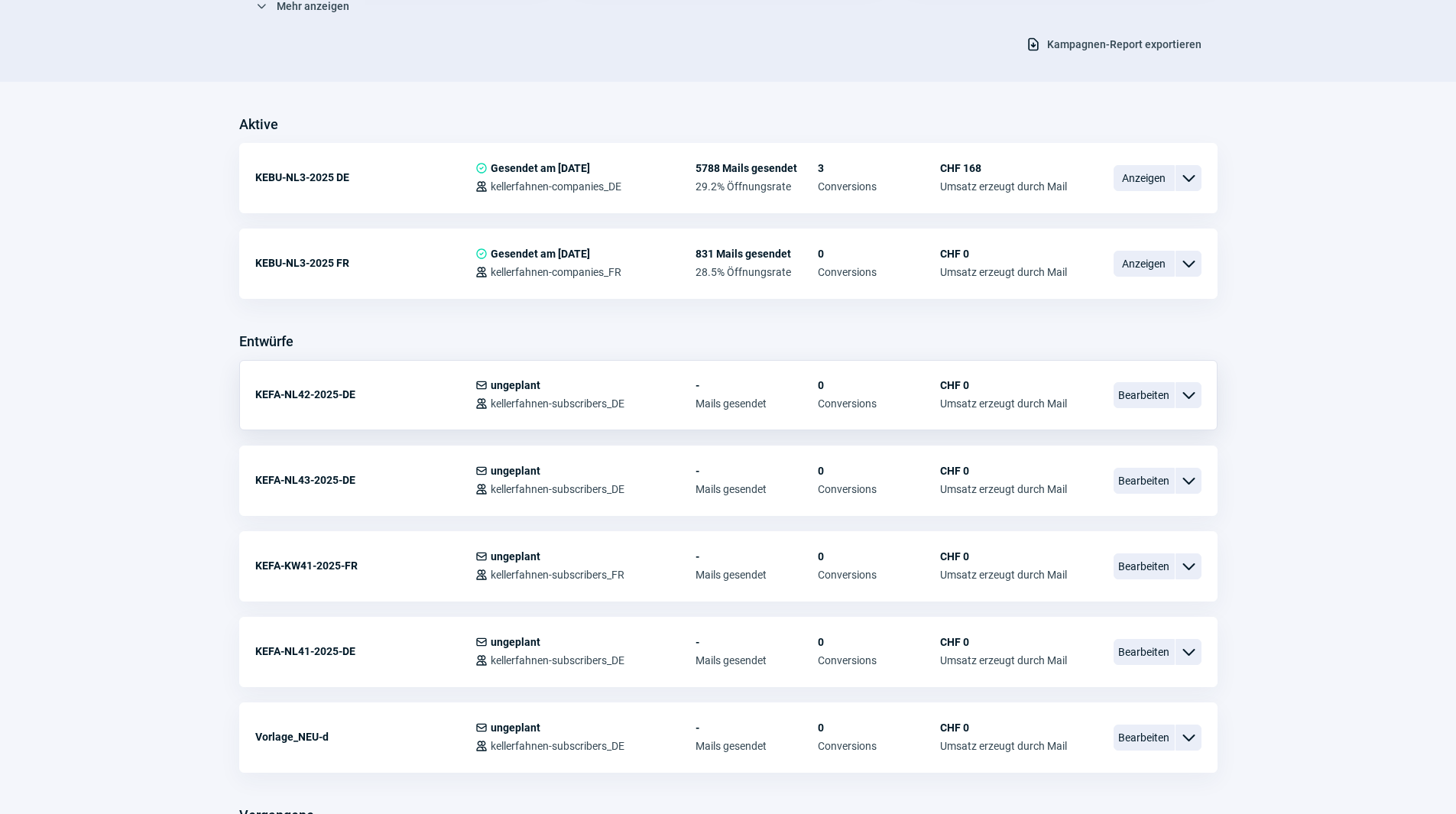
scroll to position [382, 0]
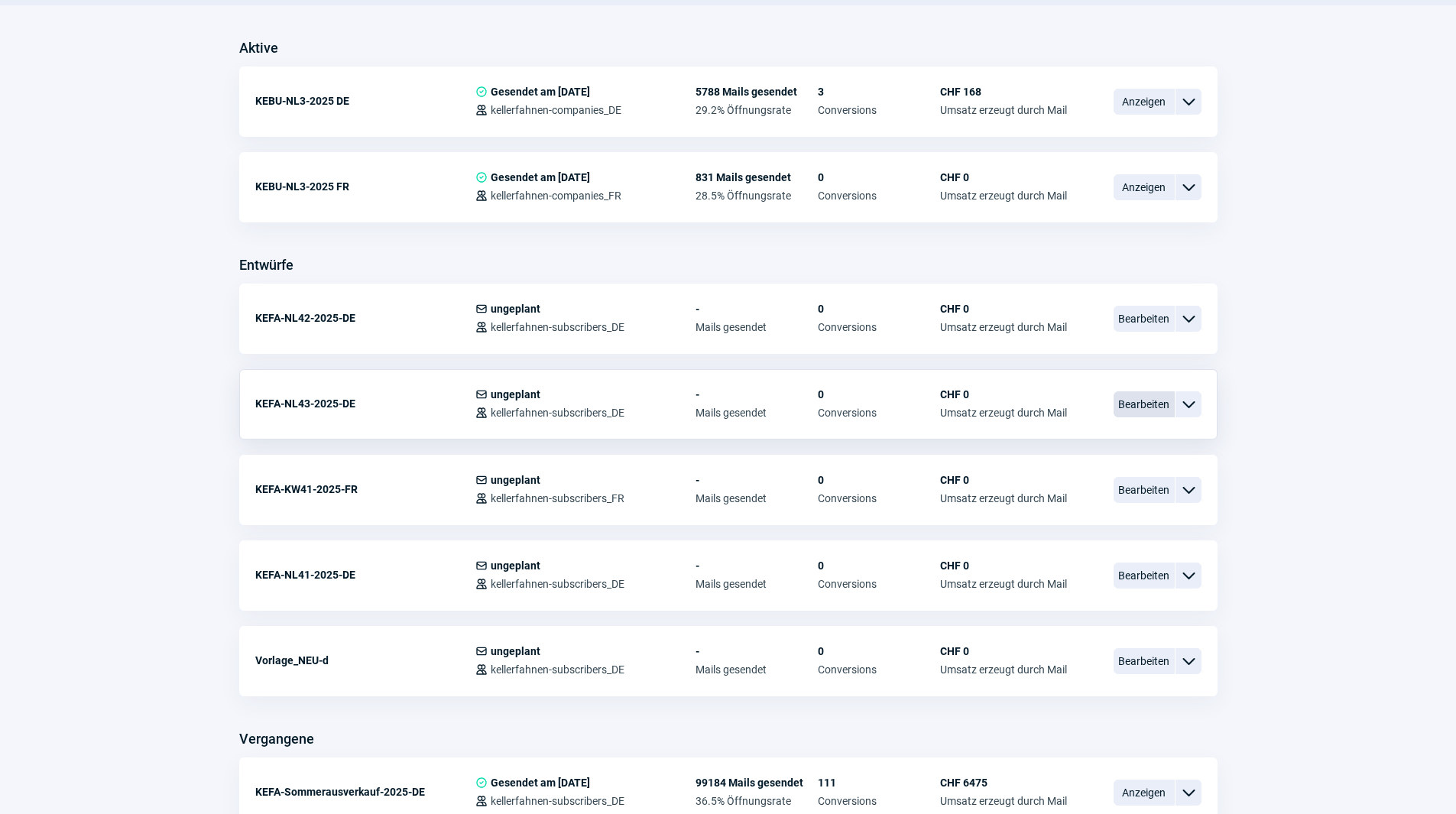
click at [1138, 401] on span "Bearbeiten" at bounding box center [1143, 404] width 61 height 26
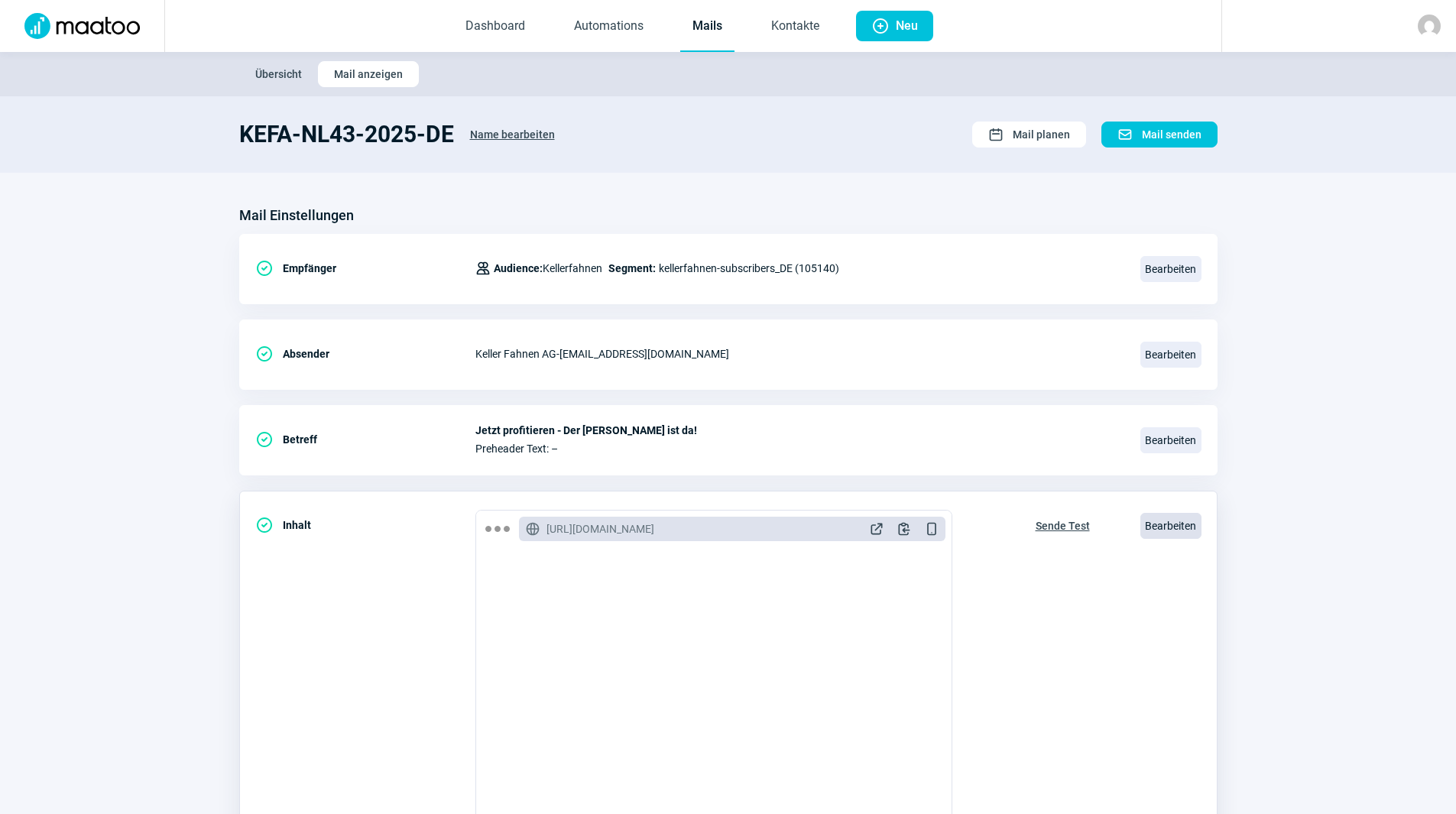
click at [1179, 521] on span "Bearbeiten" at bounding box center [1170, 525] width 61 height 26
